Goal: Information Seeking & Learning: Learn about a topic

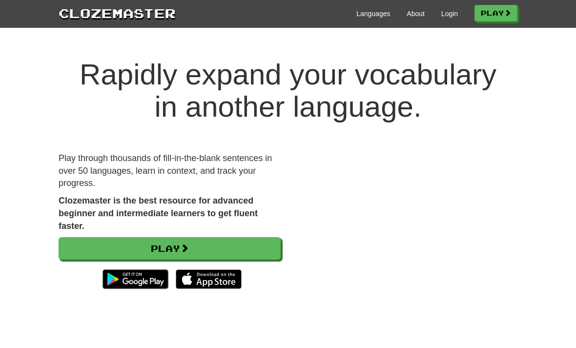
click at [453, 13] on link "Login" at bounding box center [449, 14] width 17 height 10
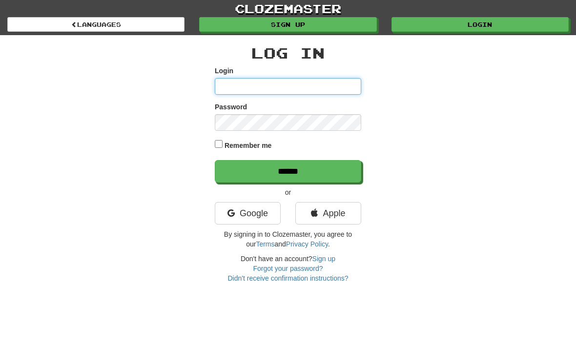
type input "**********"
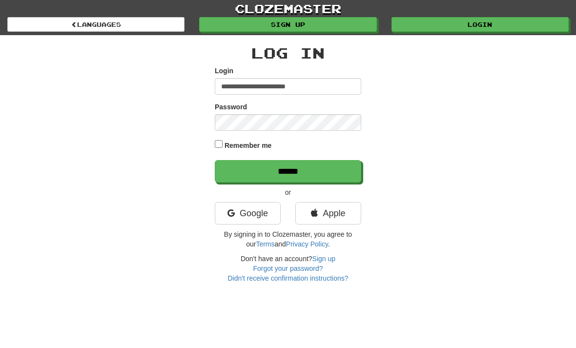
click at [288, 170] on input "******" at bounding box center [288, 171] width 146 height 22
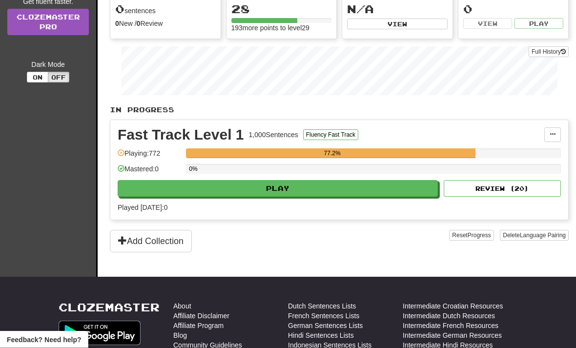
scroll to position [90, 0]
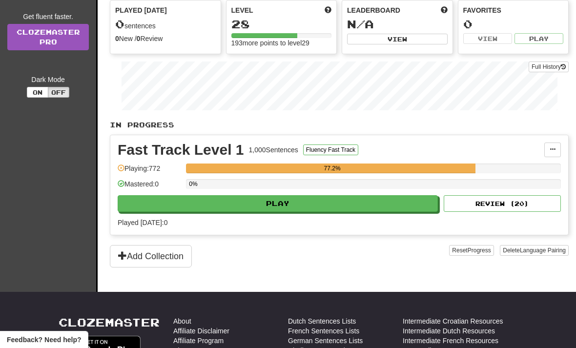
click at [318, 207] on button "Play" at bounding box center [278, 203] width 320 height 17
select select "**"
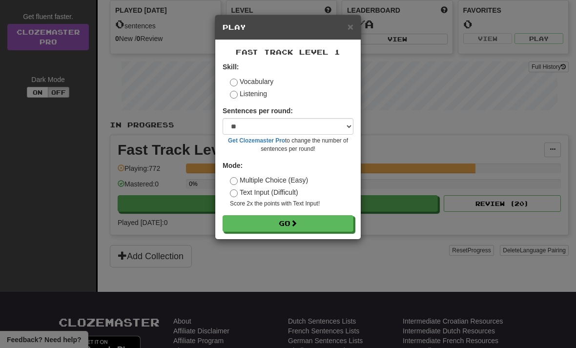
click at [306, 227] on button "Go" at bounding box center [288, 223] width 131 height 17
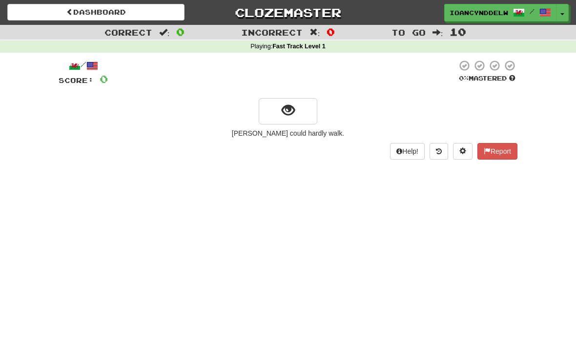
click at [561, 21] on button "Toggle Dropdown" at bounding box center [562, 13] width 13 height 18
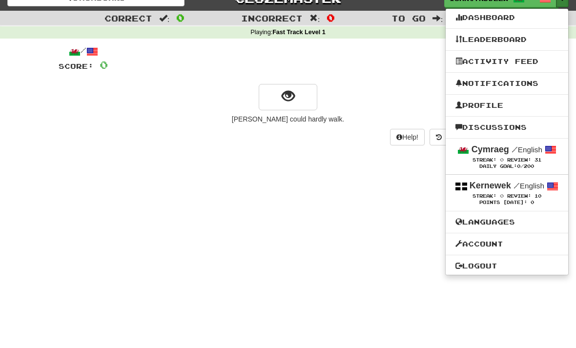
scroll to position [16, 0]
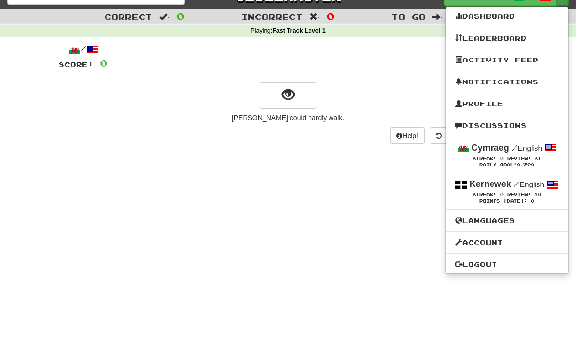
click at [551, 159] on div "Streak: 0 Review: 31" at bounding box center [506, 158] width 103 height 7
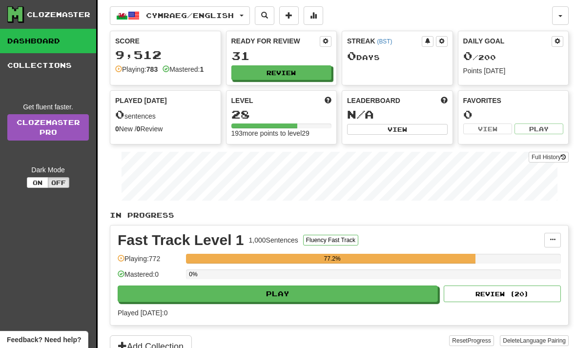
click at [289, 302] on button "Play" at bounding box center [278, 294] width 320 height 17
select select "**"
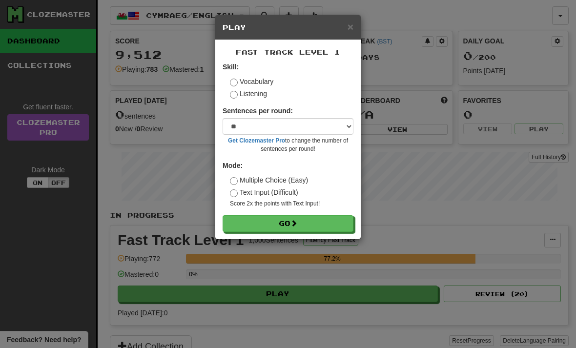
click at [302, 228] on button "Go" at bounding box center [288, 223] width 131 height 17
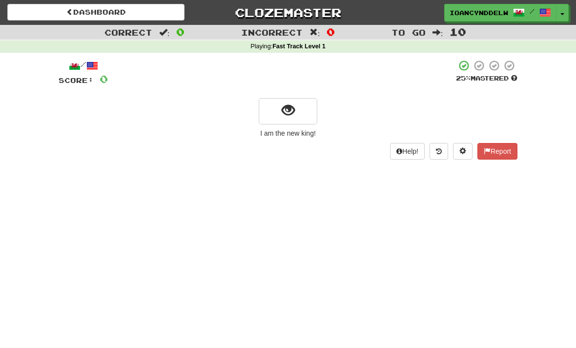
click at [299, 122] on button "show sentence" at bounding box center [288, 111] width 59 height 26
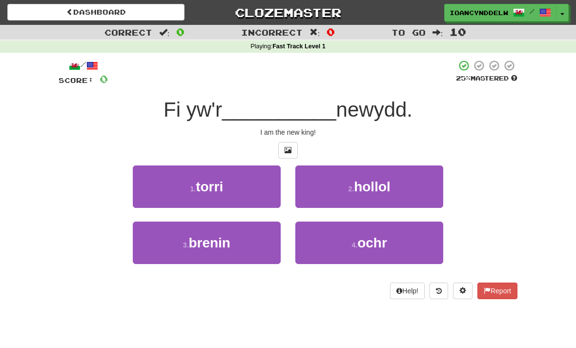
click at [248, 245] on button "3 . brenin" at bounding box center [207, 243] width 148 height 42
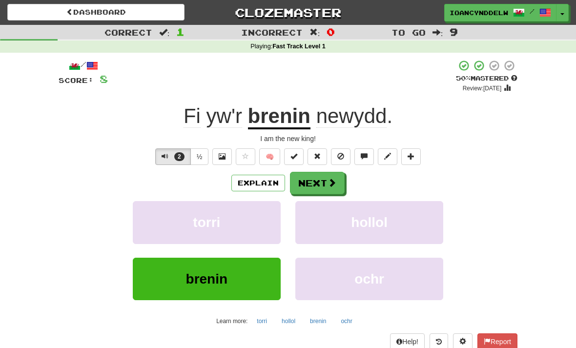
click at [335, 188] on button "Next" at bounding box center [317, 183] width 55 height 22
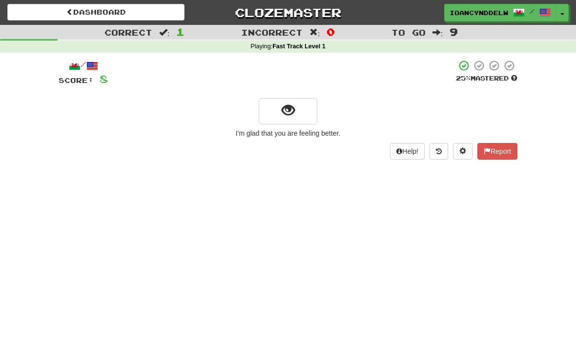
click at [298, 119] on button "show sentence" at bounding box center [288, 111] width 59 height 26
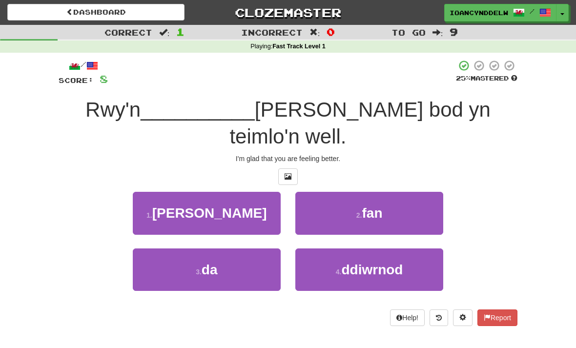
click at [260, 192] on button "1 . [PERSON_NAME]" at bounding box center [207, 213] width 148 height 42
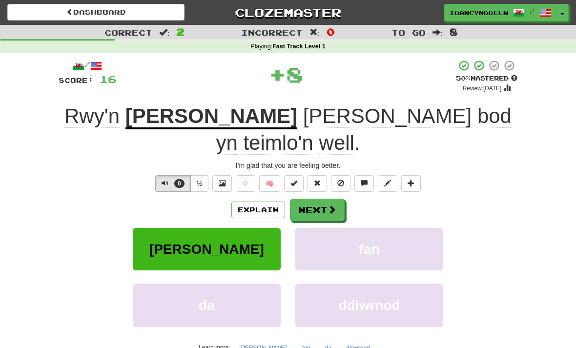
click at [244, 228] on button "[PERSON_NAME]" at bounding box center [207, 249] width 148 height 42
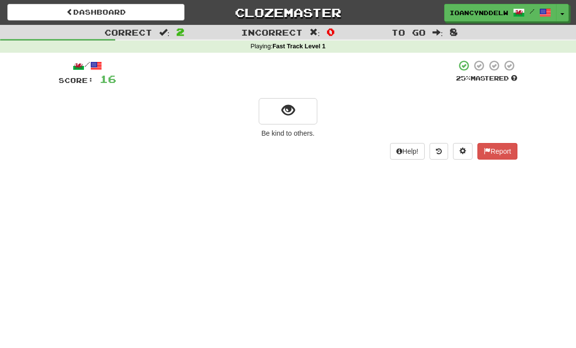
click at [298, 122] on button "show sentence" at bounding box center [288, 111] width 59 height 26
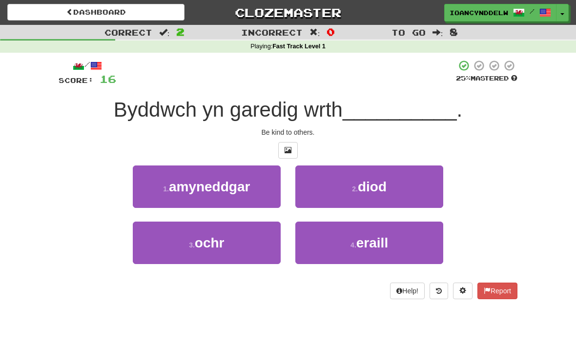
click at [369, 247] on span "eraill" at bounding box center [372, 242] width 32 height 15
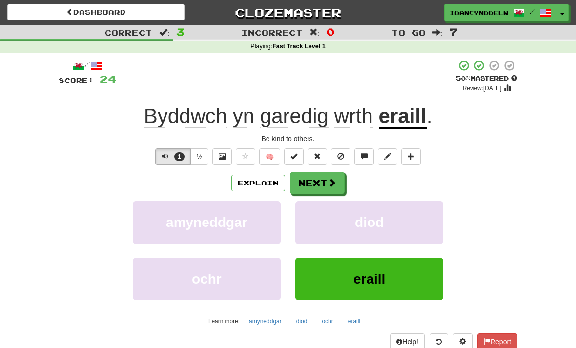
click at [330, 186] on span at bounding box center [332, 182] width 9 height 9
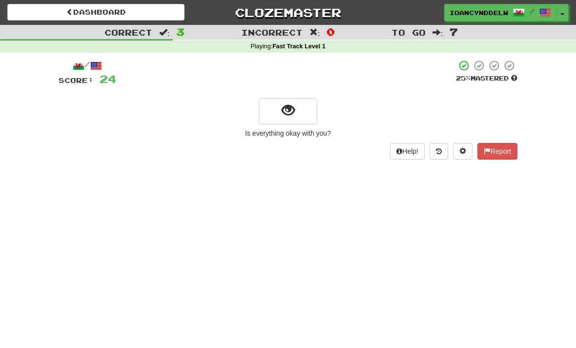
click at [296, 119] on button "show sentence" at bounding box center [288, 111] width 59 height 26
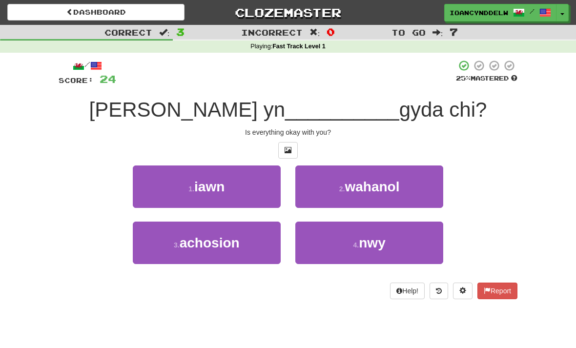
click at [259, 194] on button "1 . iawn" at bounding box center [207, 186] width 148 height 42
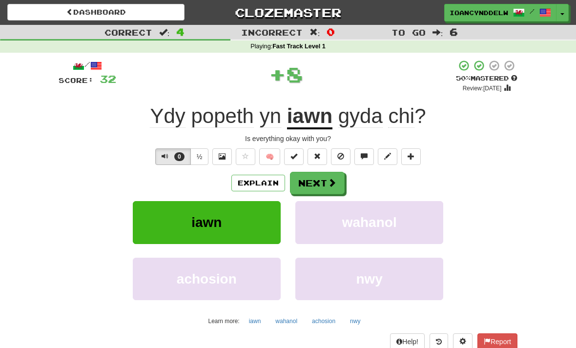
click at [336, 184] on span at bounding box center [332, 182] width 9 height 9
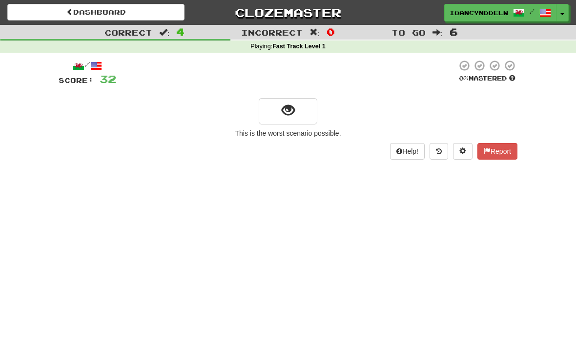
click at [307, 118] on button "show sentence" at bounding box center [288, 111] width 59 height 26
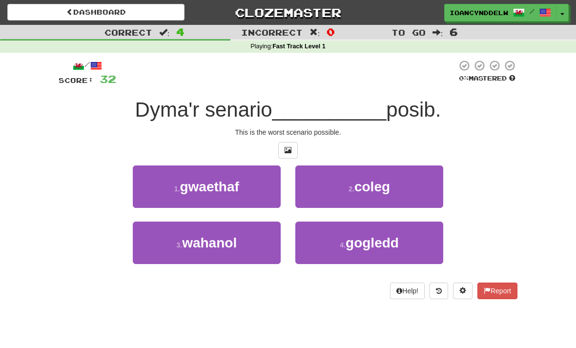
click at [265, 195] on button "1 . gwaethaf" at bounding box center [207, 186] width 148 height 42
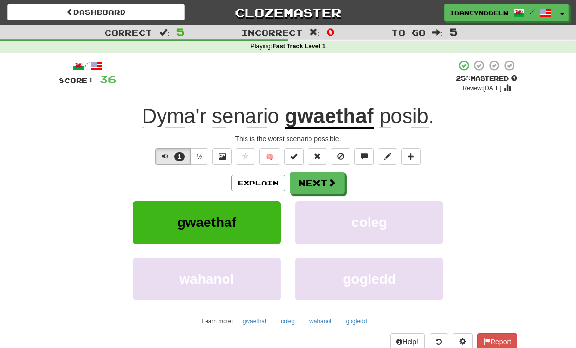
click at [334, 184] on span at bounding box center [332, 182] width 9 height 9
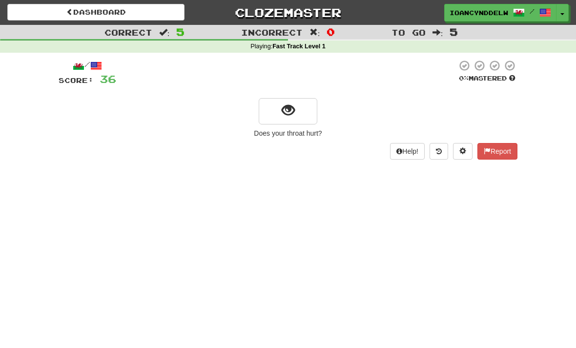
click at [295, 120] on button "show sentence" at bounding box center [288, 111] width 59 height 26
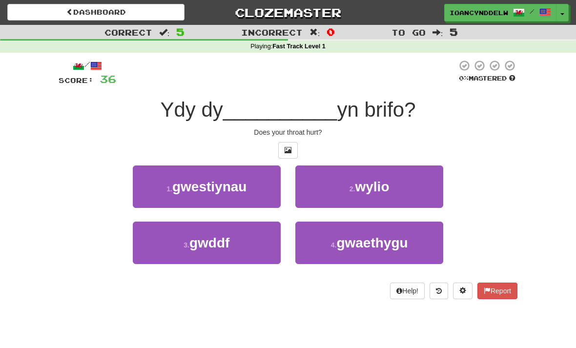
click at [260, 248] on button "3 . gwddf" at bounding box center [207, 243] width 148 height 42
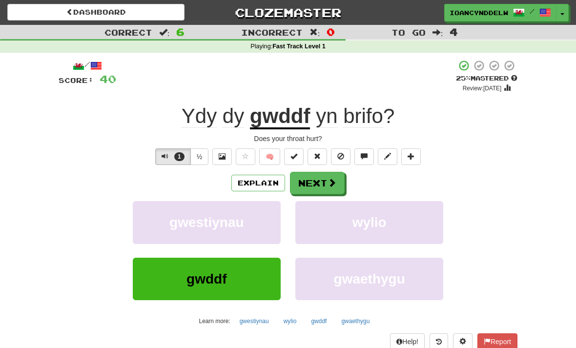
click at [331, 180] on span at bounding box center [332, 182] width 9 height 9
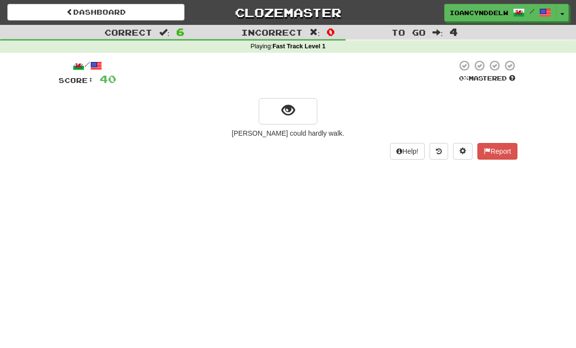
click at [301, 122] on button "show sentence" at bounding box center [288, 111] width 59 height 26
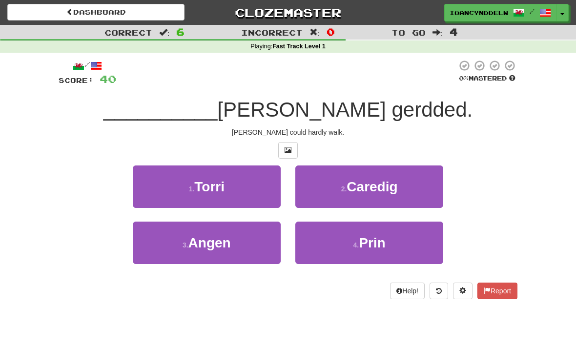
click at [254, 248] on button "3 . Angen" at bounding box center [207, 243] width 148 height 42
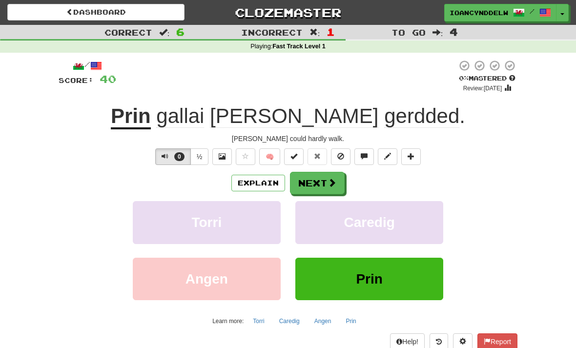
click at [331, 183] on span at bounding box center [332, 182] width 9 height 9
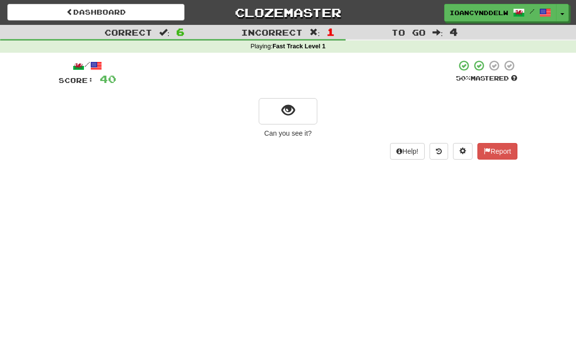
click at [301, 112] on button "show sentence" at bounding box center [288, 111] width 59 height 26
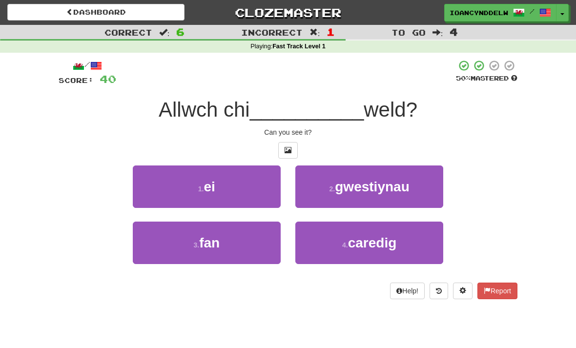
click at [259, 198] on button "1 . ei" at bounding box center [207, 186] width 148 height 42
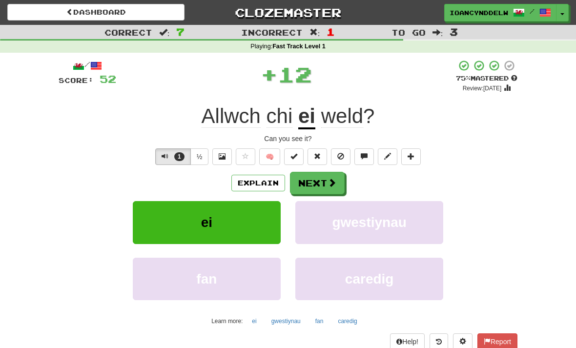
click at [338, 188] on button "Next" at bounding box center [317, 183] width 55 height 22
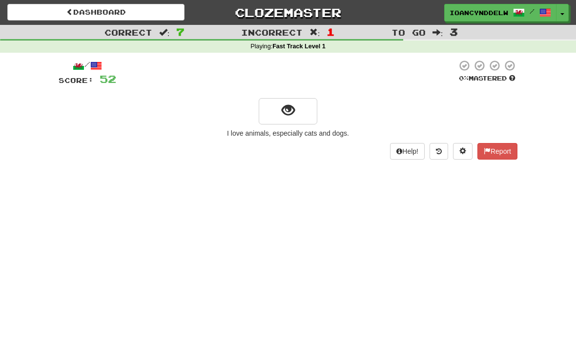
click at [305, 117] on button "show sentence" at bounding box center [288, 111] width 59 height 26
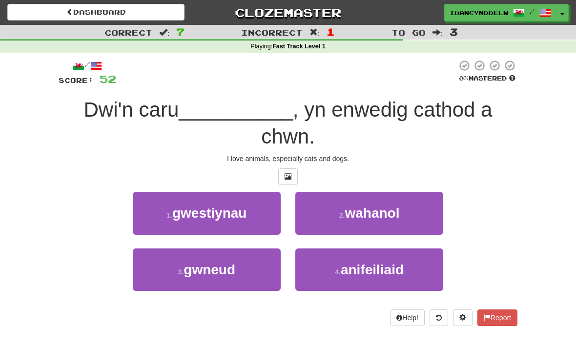
click at [373, 264] on span "anifeiliaid" at bounding box center [372, 269] width 63 height 15
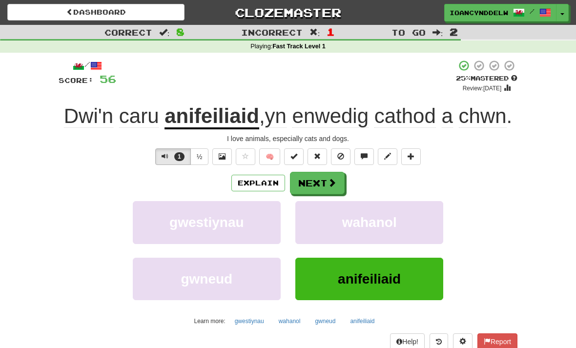
click at [333, 187] on span at bounding box center [332, 182] width 9 height 9
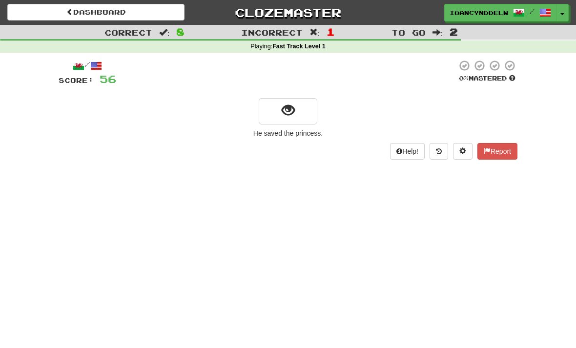
click at [296, 114] on button "show sentence" at bounding box center [288, 111] width 59 height 26
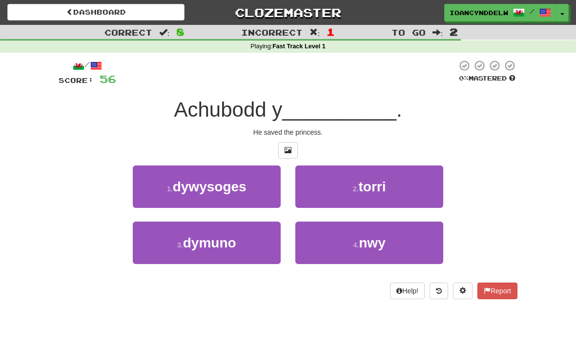
click at [148, 193] on button "1 . dywysoges" at bounding box center [207, 186] width 148 height 42
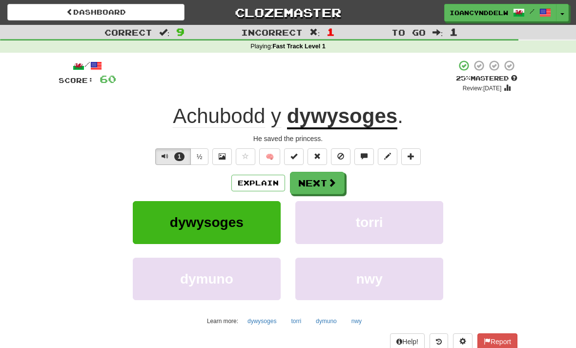
click at [331, 187] on span at bounding box center [332, 182] width 9 height 9
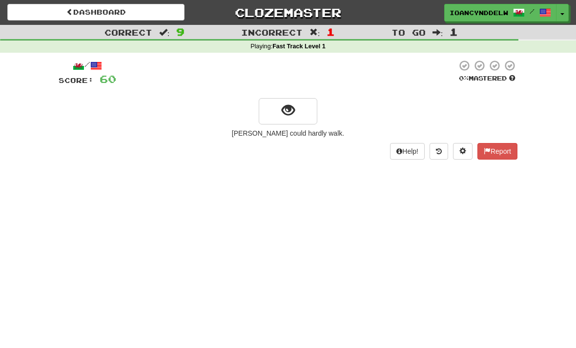
click at [297, 118] on button "show sentence" at bounding box center [288, 111] width 59 height 26
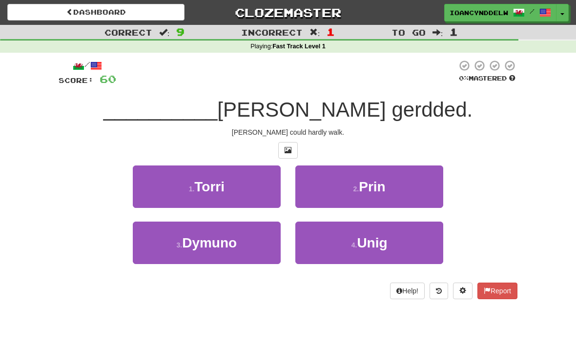
click at [387, 194] on button "2 . Prin" at bounding box center [369, 186] width 148 height 42
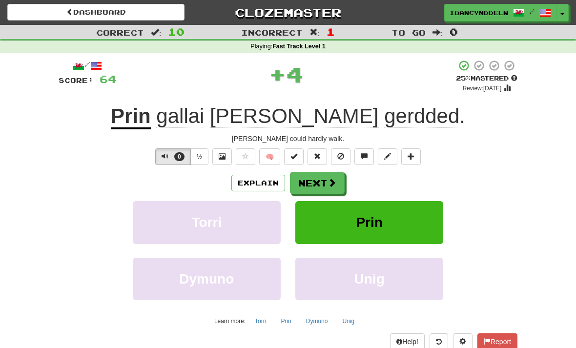
click at [336, 190] on button "Next" at bounding box center [317, 183] width 55 height 22
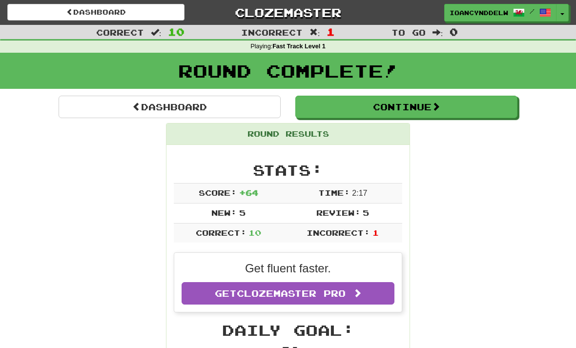
click at [437, 115] on button "Continue" at bounding box center [406, 107] width 222 height 22
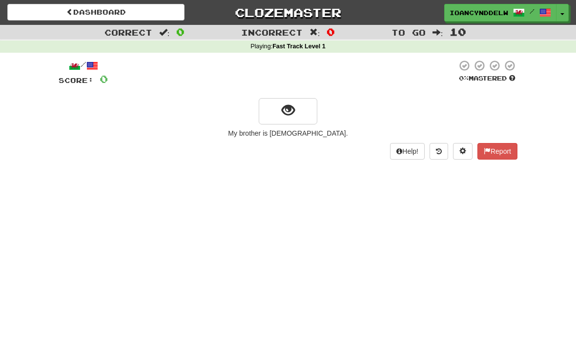
click at [284, 121] on button "show sentence" at bounding box center [288, 111] width 59 height 26
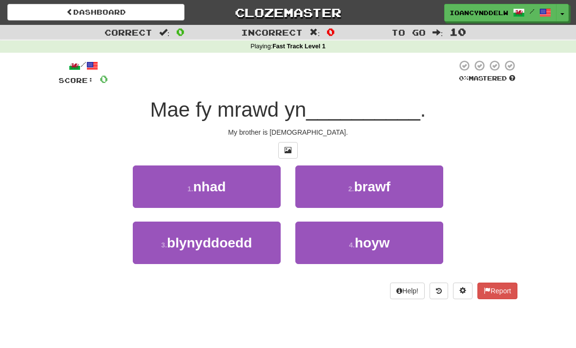
click at [411, 247] on button "4 . hoyw" at bounding box center [369, 243] width 148 height 42
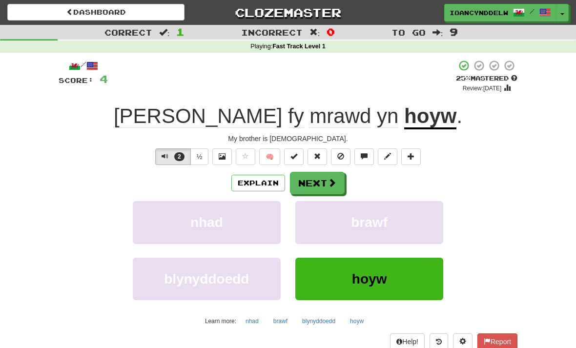
click at [335, 187] on span at bounding box center [332, 182] width 9 height 9
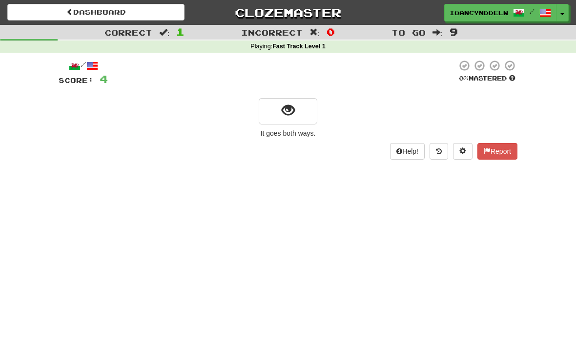
click at [286, 121] on button "show sentence" at bounding box center [288, 111] width 59 height 26
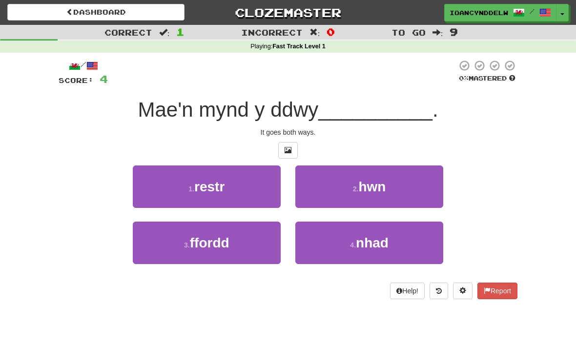
click at [166, 241] on button "3 . ffordd" at bounding box center [207, 243] width 148 height 42
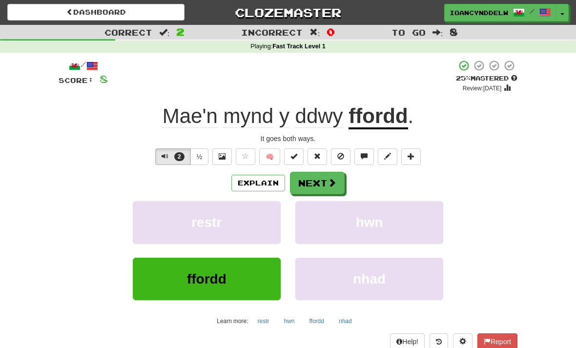
click at [335, 187] on span at bounding box center [332, 182] width 9 height 9
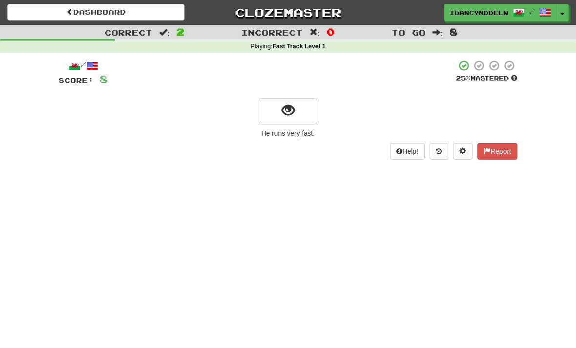
click at [288, 117] on span "show sentence" at bounding box center [288, 110] width 13 height 13
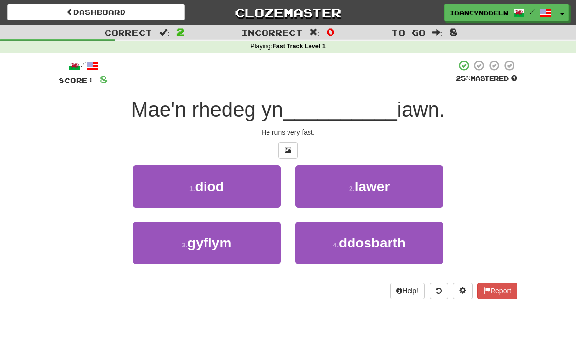
click at [187, 244] on small "3 ." at bounding box center [185, 245] width 6 height 8
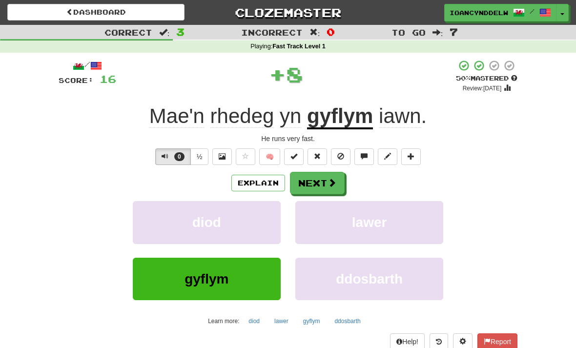
click at [309, 179] on button "Next" at bounding box center [317, 183] width 55 height 22
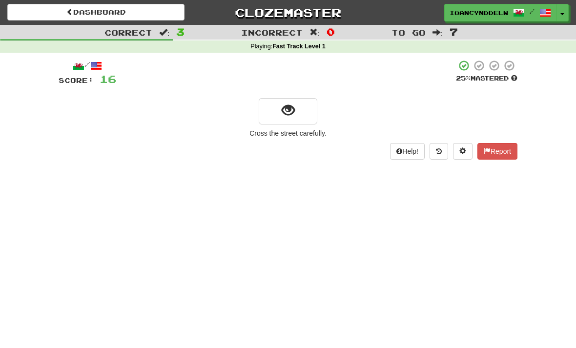
click at [281, 123] on button "show sentence" at bounding box center [288, 111] width 59 height 26
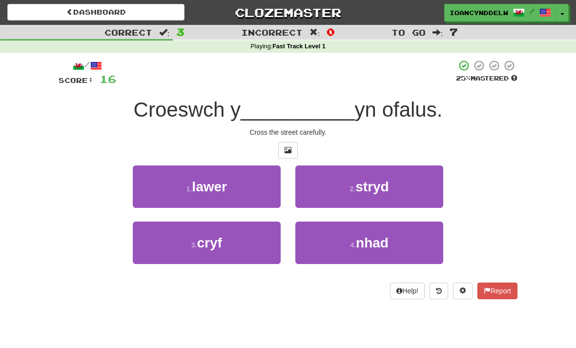
click at [398, 193] on button "2 . stryd" at bounding box center [369, 186] width 148 height 42
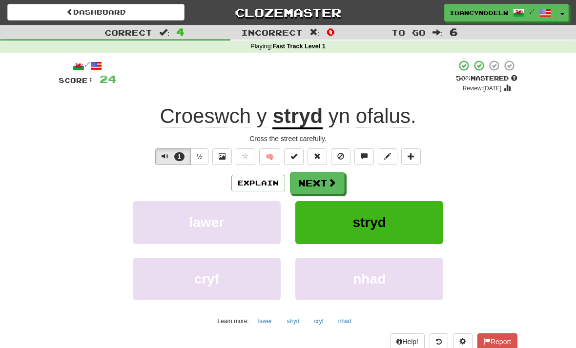
click at [331, 186] on span at bounding box center [332, 182] width 9 height 9
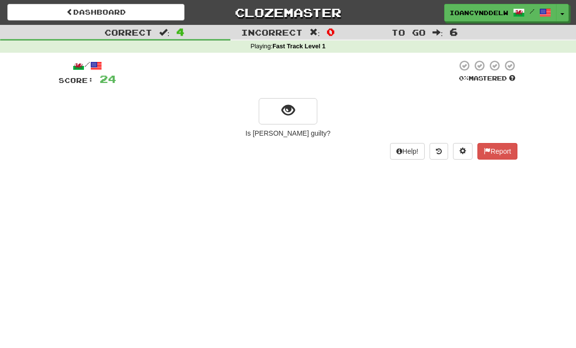
click at [305, 110] on button "show sentence" at bounding box center [288, 111] width 59 height 26
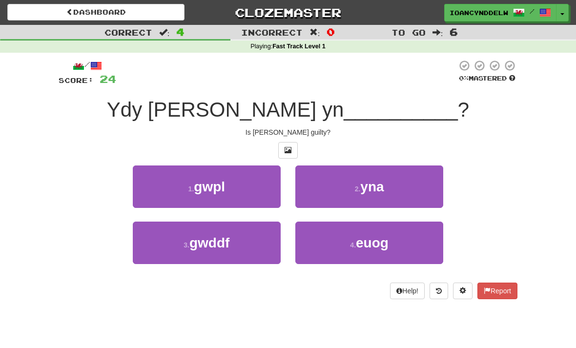
click at [384, 247] on span "euog" at bounding box center [372, 242] width 33 height 15
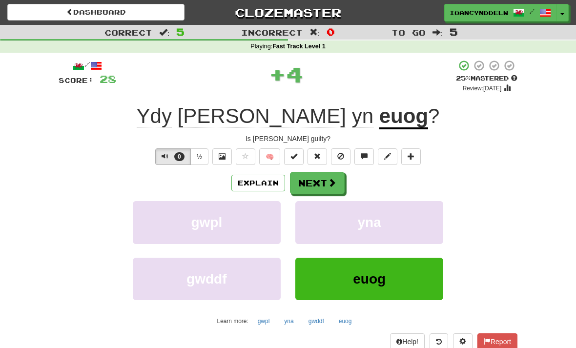
click at [336, 186] on span at bounding box center [332, 182] width 9 height 9
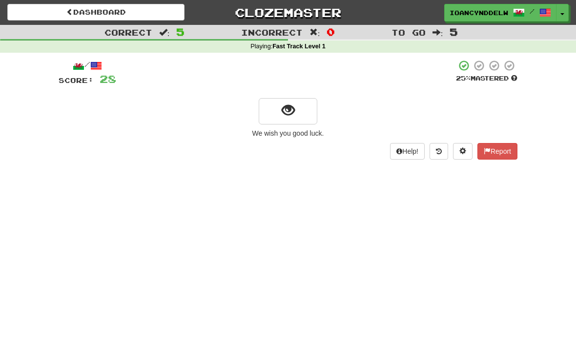
click at [299, 115] on button "show sentence" at bounding box center [288, 111] width 59 height 26
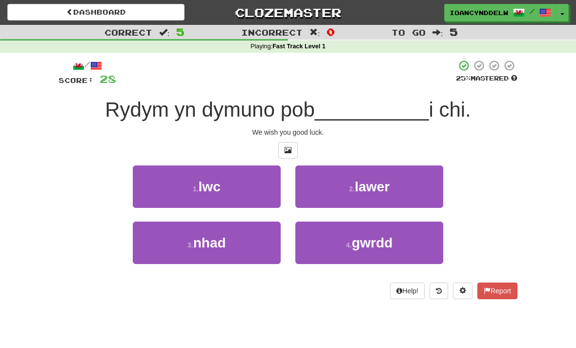
click at [254, 193] on button "1 . lwc" at bounding box center [207, 186] width 148 height 42
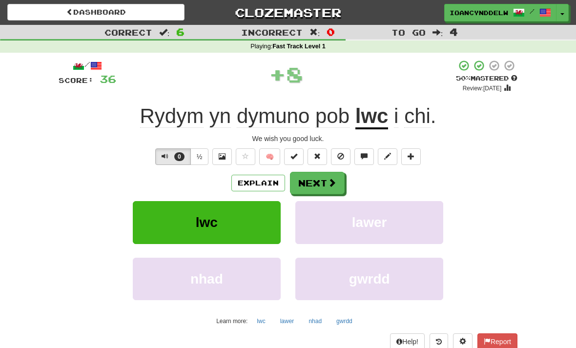
click at [223, 159] on span at bounding box center [222, 156] width 7 height 7
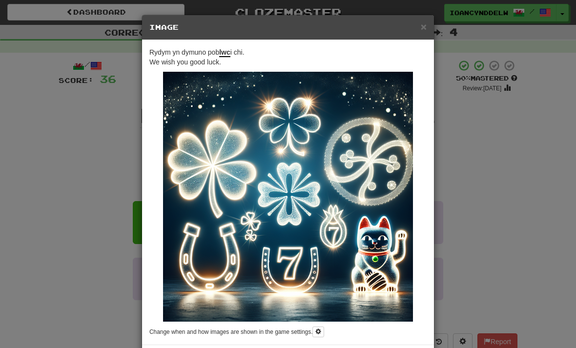
click at [424, 32] on span "×" at bounding box center [424, 26] width 6 height 11
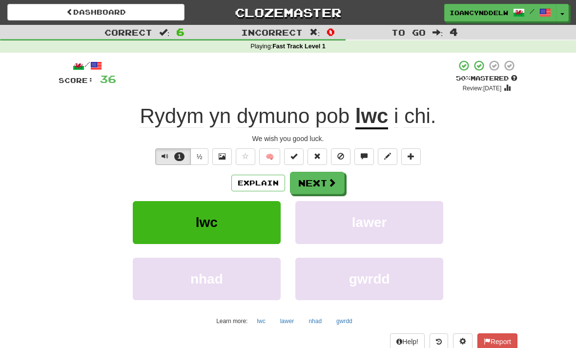
click at [334, 181] on span at bounding box center [332, 182] width 9 height 9
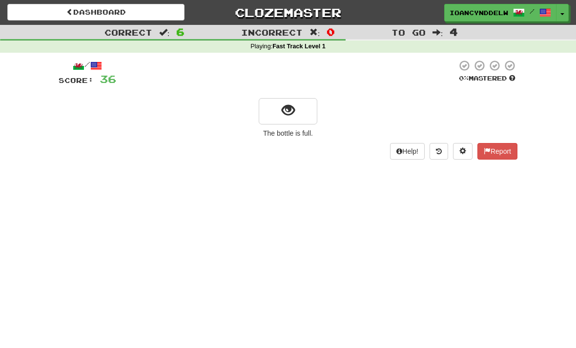
click at [299, 113] on button "show sentence" at bounding box center [288, 111] width 59 height 26
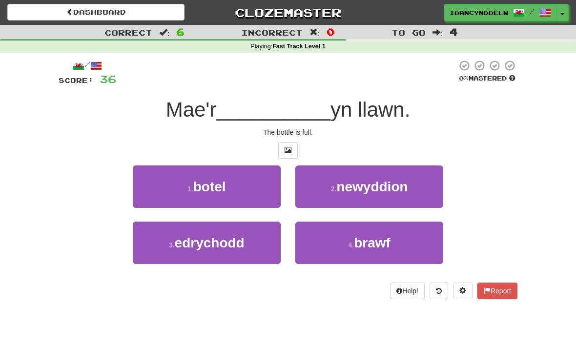
click at [249, 189] on button "1 . botel" at bounding box center [207, 186] width 148 height 42
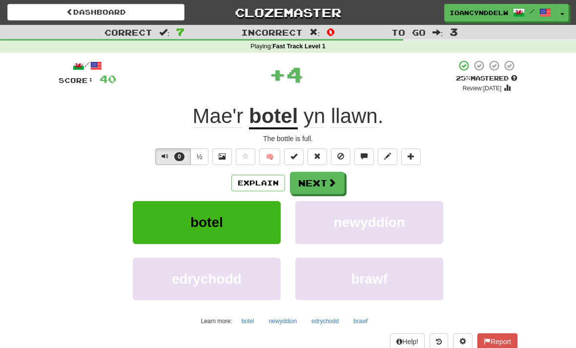
click at [228, 159] on button at bounding box center [222, 156] width 20 height 17
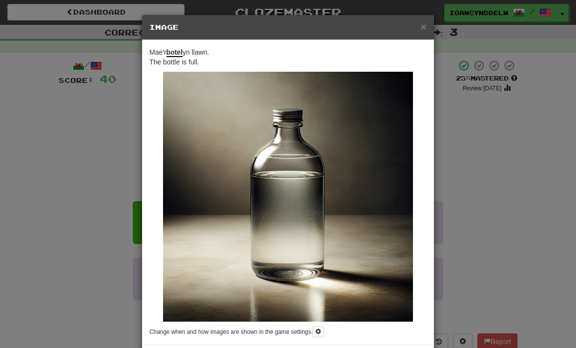
click at [426, 29] on span "×" at bounding box center [424, 26] width 6 height 11
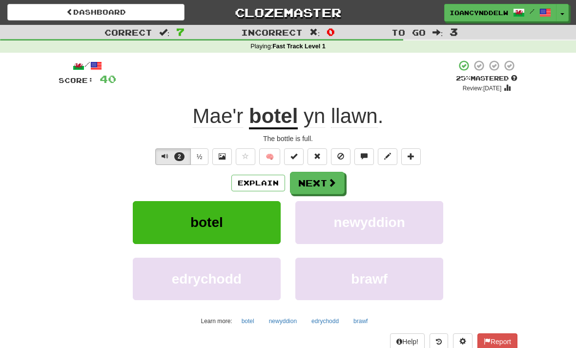
click at [333, 183] on span at bounding box center [332, 182] width 9 height 9
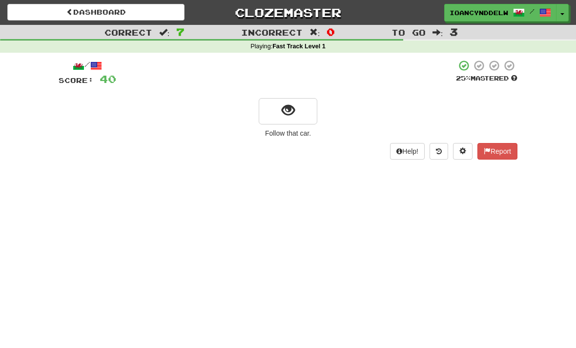
click at [302, 112] on button "show sentence" at bounding box center [288, 111] width 59 height 26
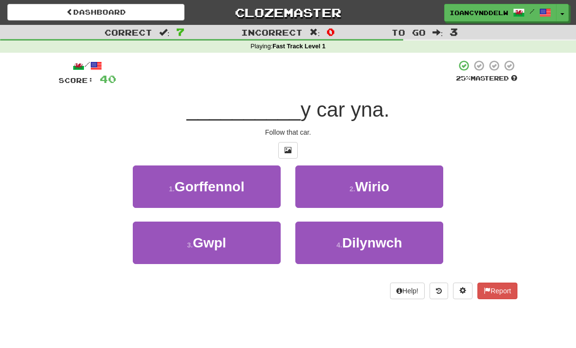
click at [414, 247] on button "4 . [GEOGRAPHIC_DATA]" at bounding box center [369, 243] width 148 height 42
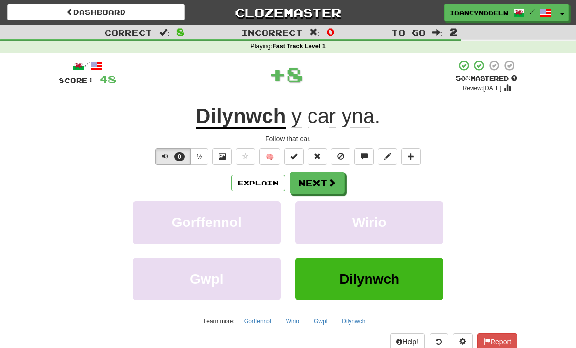
click at [332, 180] on span at bounding box center [332, 182] width 9 height 9
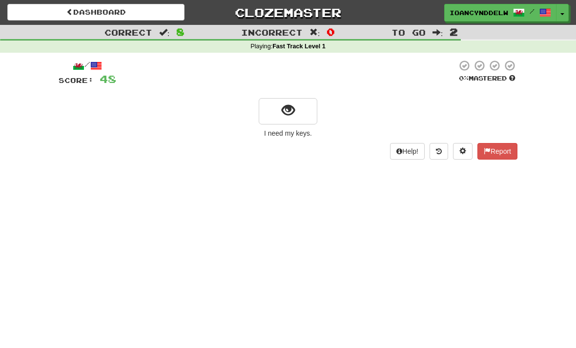
click at [301, 113] on button "show sentence" at bounding box center [288, 111] width 59 height 26
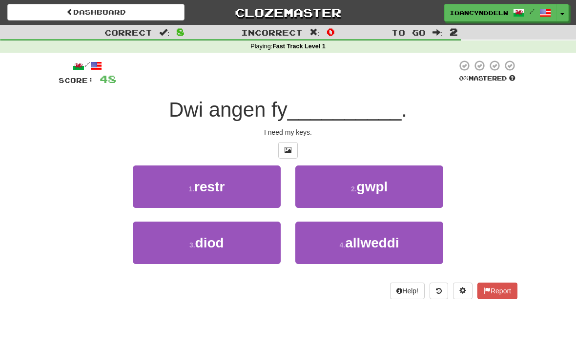
click at [359, 248] on span "allweddi" at bounding box center [372, 242] width 54 height 15
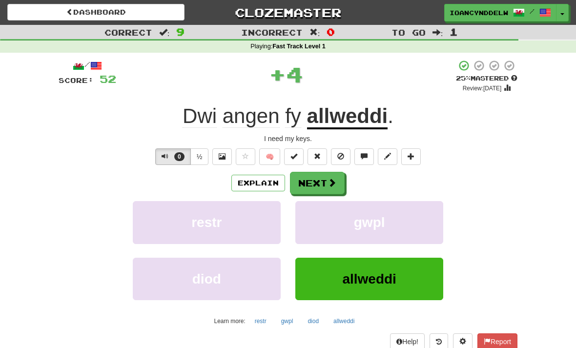
click at [331, 183] on span at bounding box center [332, 182] width 9 height 9
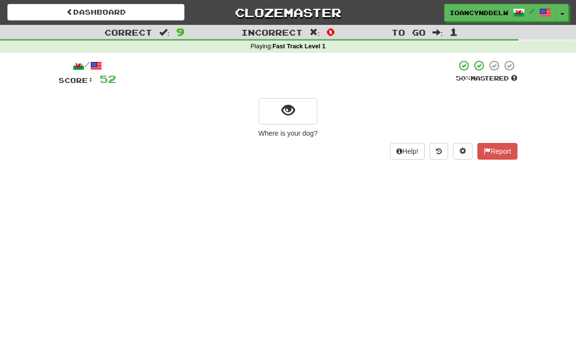
click at [300, 119] on button "show sentence" at bounding box center [288, 111] width 59 height 26
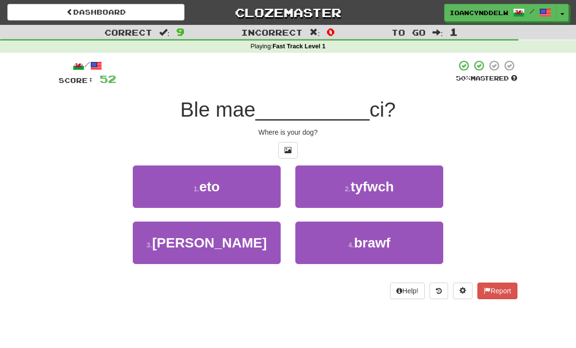
click at [261, 250] on button "3 . [PERSON_NAME]" at bounding box center [207, 243] width 148 height 42
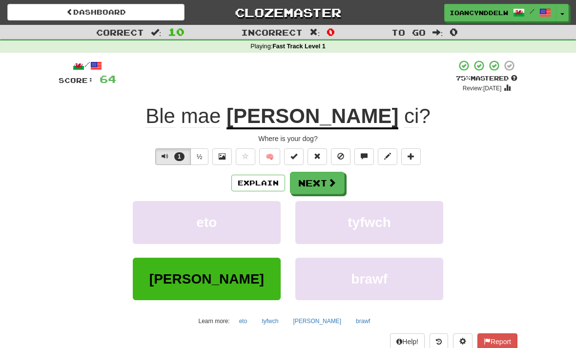
click at [334, 187] on button "Next" at bounding box center [317, 183] width 55 height 22
